Goal: Task Accomplishment & Management: Use online tool/utility

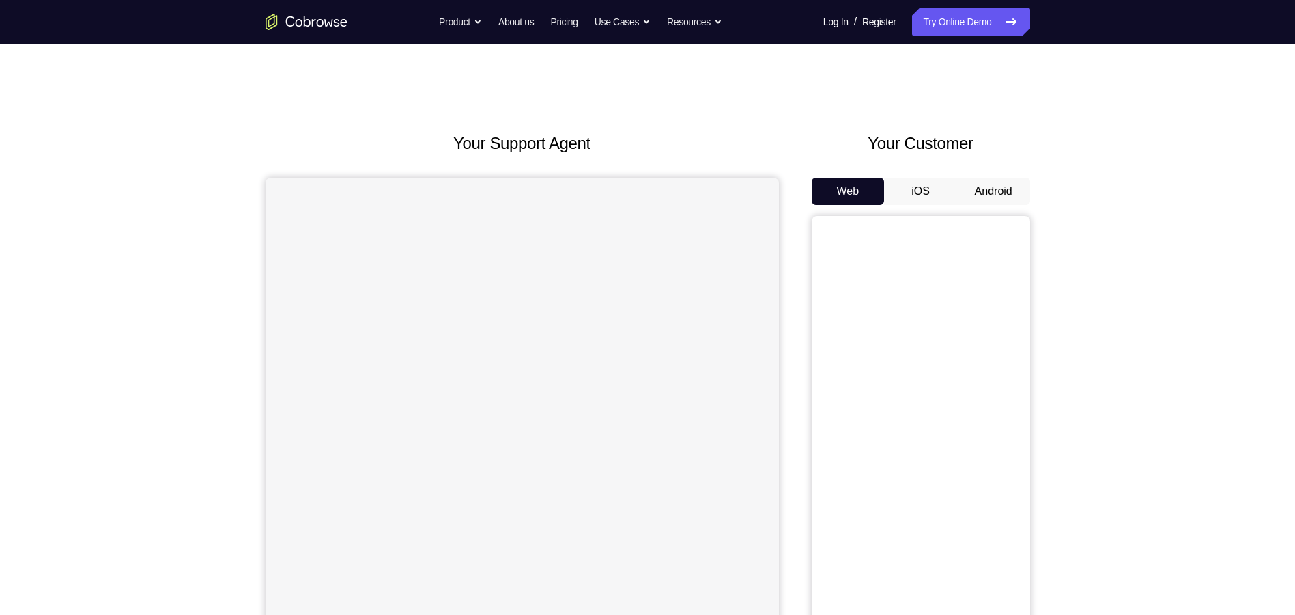
click at [987, 195] on button "Android" at bounding box center [993, 191] width 73 height 27
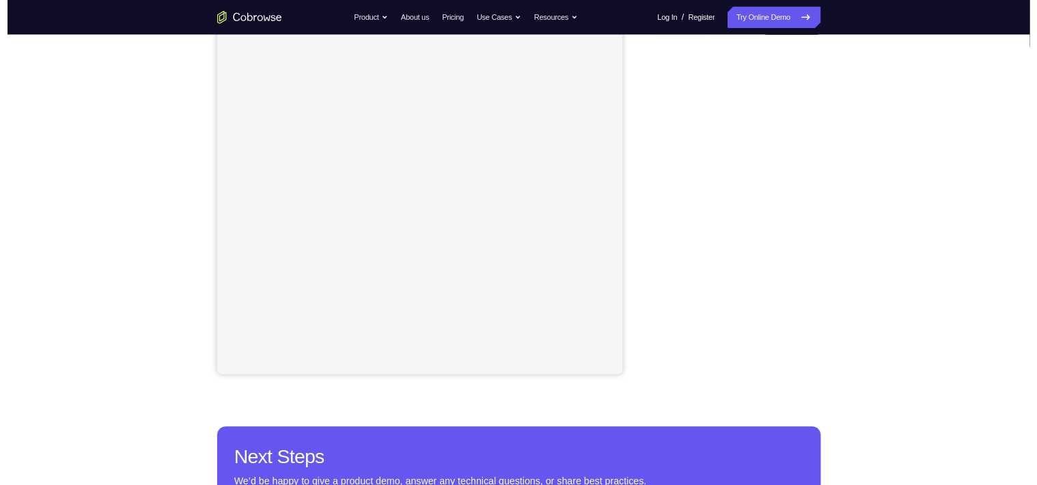
scroll to position [137, 0]
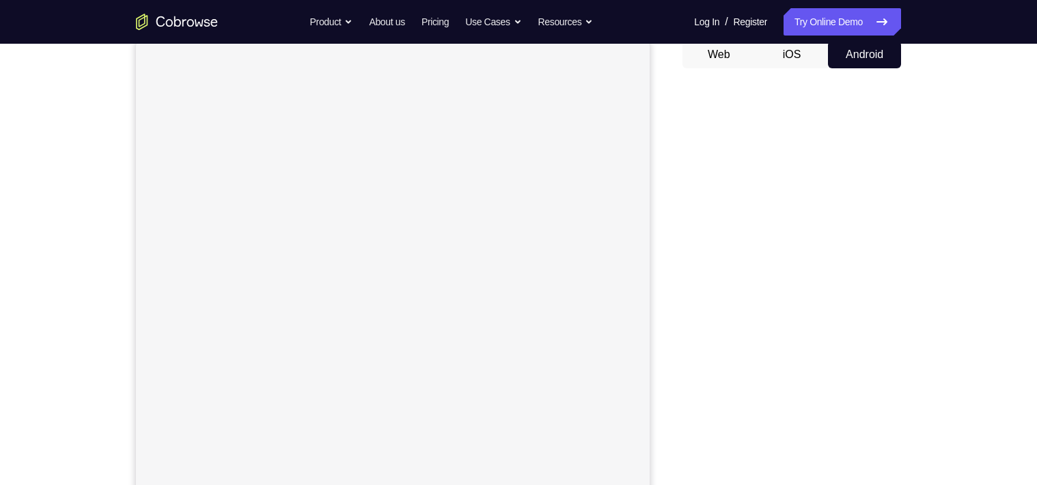
click at [935, 134] on div "Your Support Agent Your Customer Web iOS Android Next Steps We’d be happy to gi…" at bounding box center [518, 357] width 874 height 901
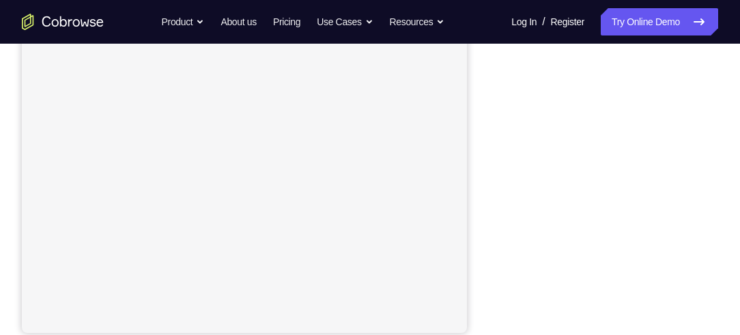
scroll to position [305, 0]
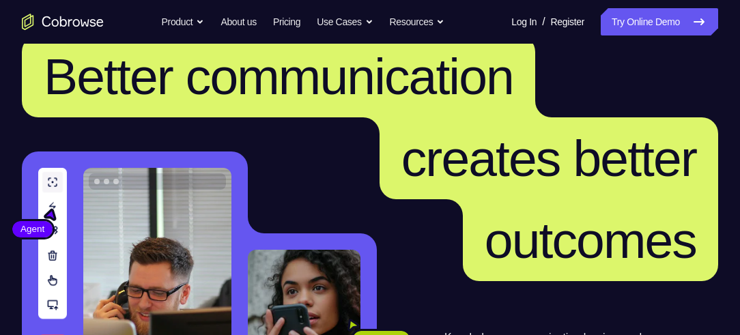
scroll to position [78, 0]
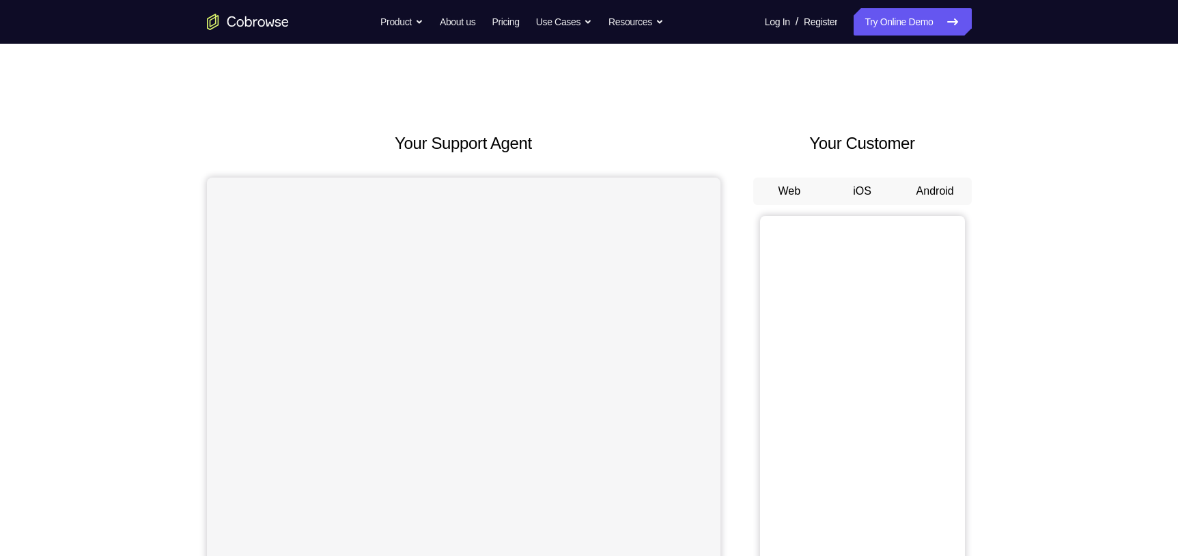
click at [953, 194] on button "Android" at bounding box center [935, 191] width 73 height 27
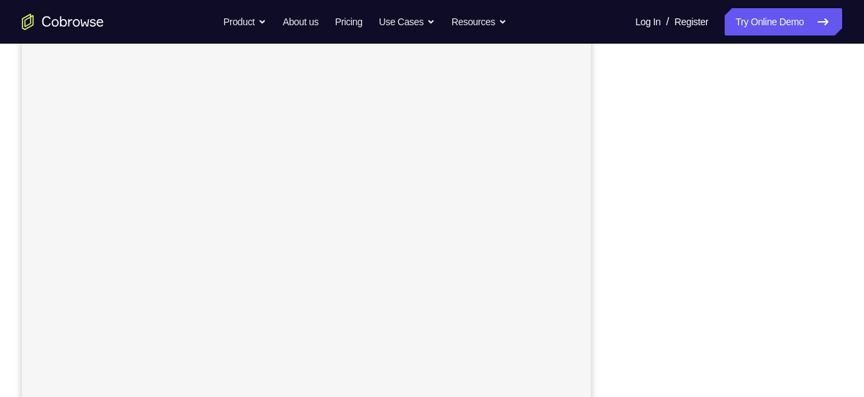
scroll to position [236, 0]
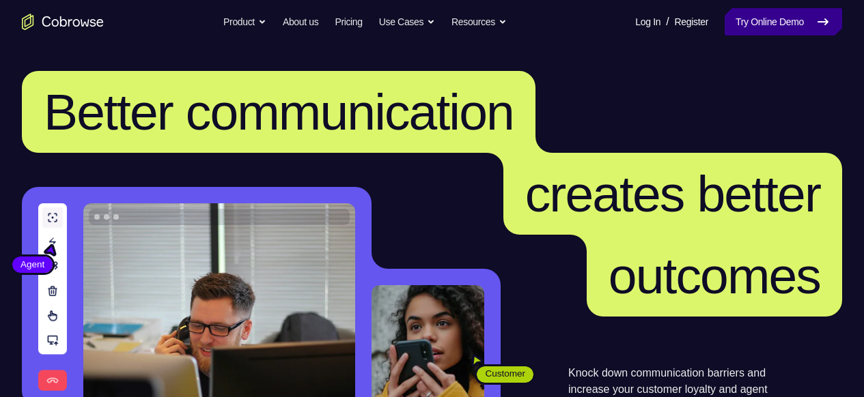
click at [778, 23] on link "Try Online Demo" at bounding box center [782, 21] width 117 height 27
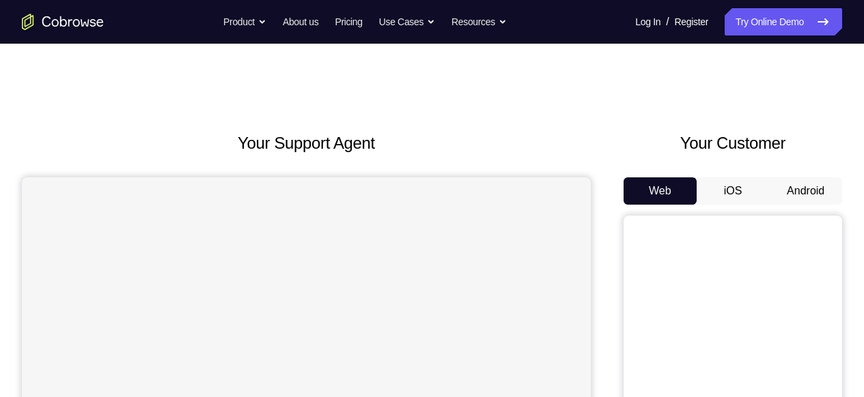
click at [822, 194] on button "Android" at bounding box center [805, 191] width 73 height 27
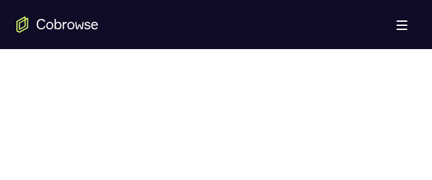
scroll to position [768, 0]
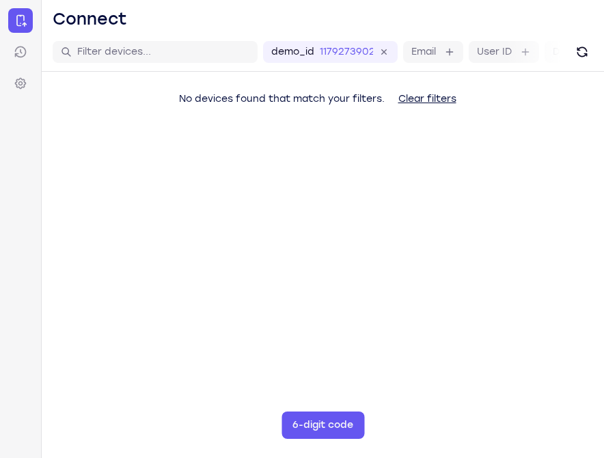
click at [468, 121] on div "No devices found that match your filters. Clear filters" at bounding box center [323, 125] width 562 height 107
